Goal: Book appointment/travel/reservation

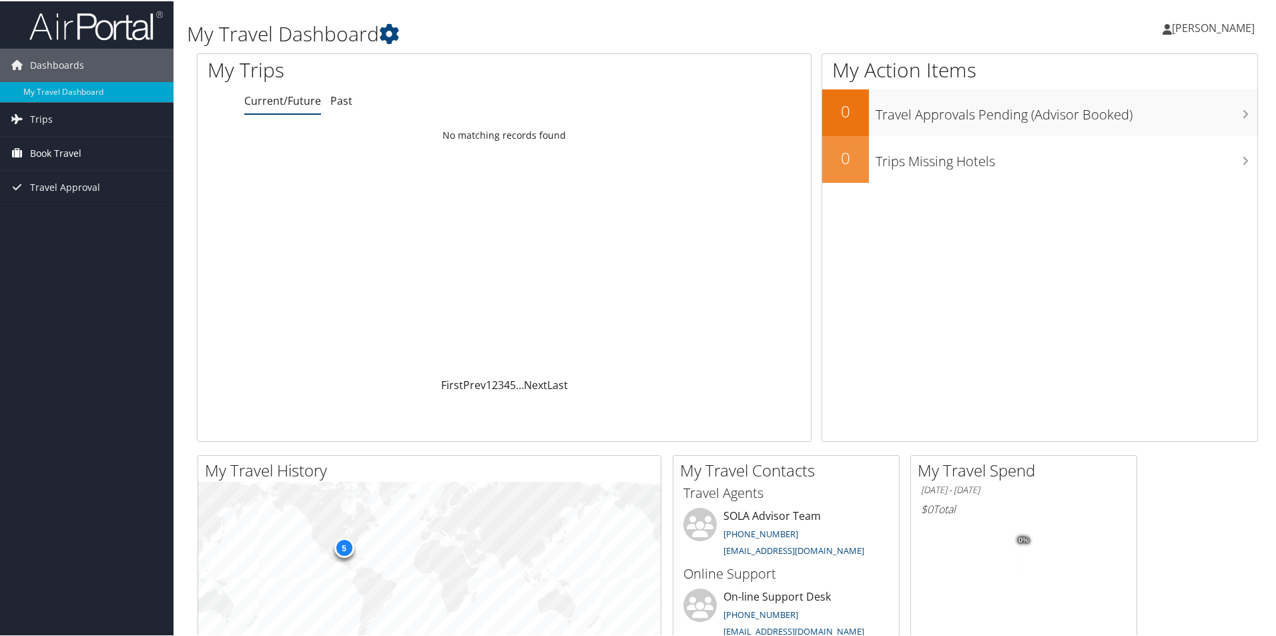
click at [61, 147] on span "Book Travel" at bounding box center [55, 151] width 51 height 33
click at [58, 198] on link "Book/Manage Online Trips" at bounding box center [86, 199] width 173 height 20
